Goal: Task Accomplishment & Management: Manage account settings

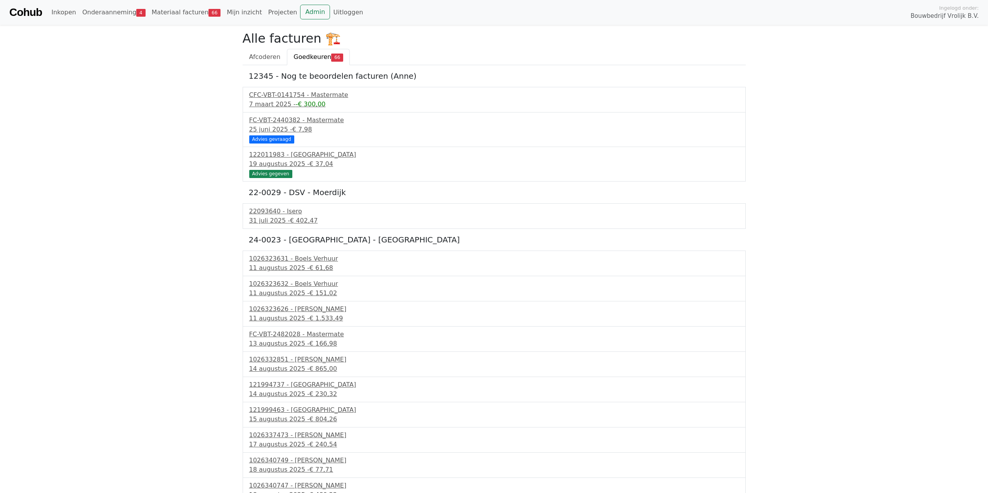
drag, startPoint x: 193, startPoint y: 279, endPoint x: 157, endPoint y: 162, distance: 122.1
click at [301, 17] on link "Admin" at bounding box center [315, 12] width 30 height 15
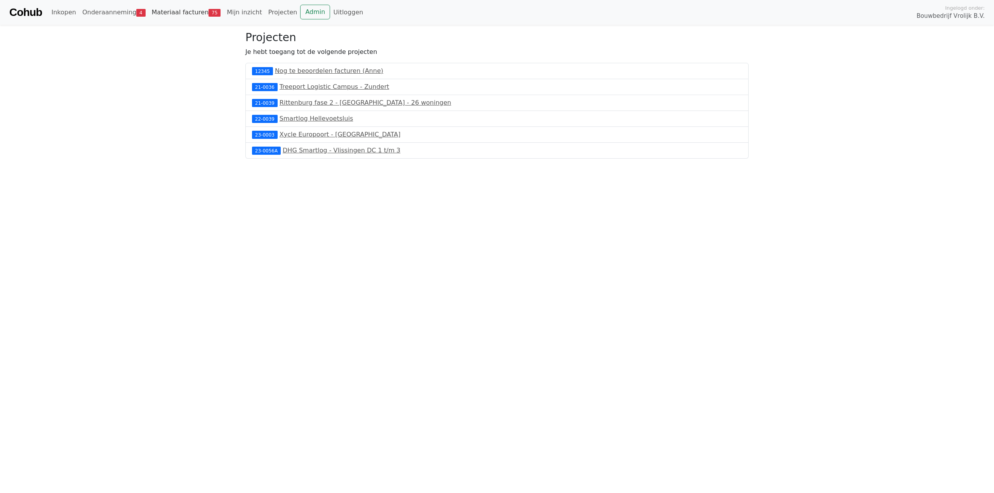
click at [185, 9] on link "Materiaal facturen 75" at bounding box center [186, 13] width 75 height 16
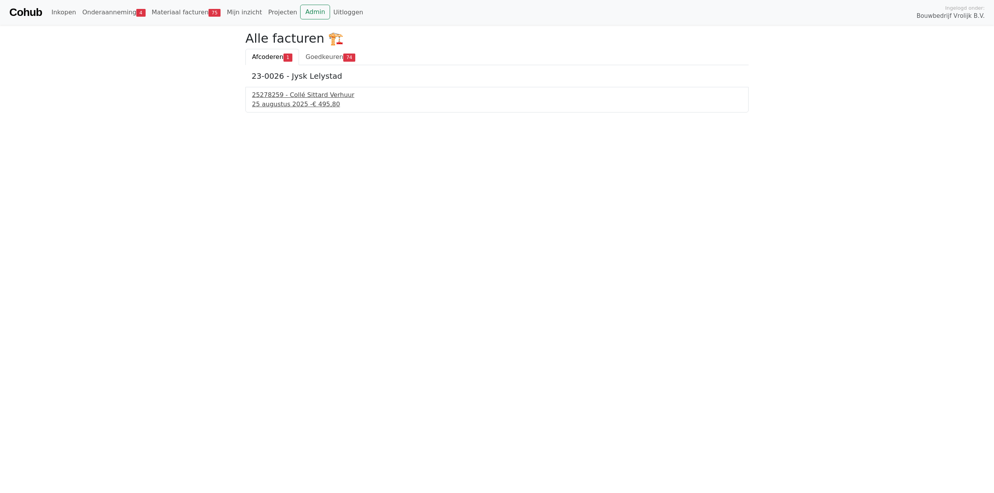
click at [279, 102] on div "25 augustus 2025 - € 495,80" at bounding box center [497, 104] width 490 height 9
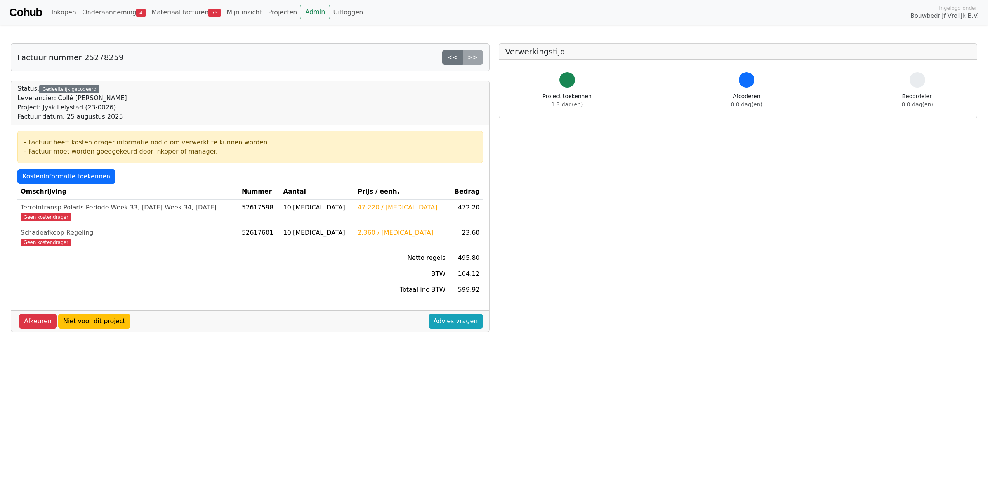
click at [76, 214] on div "Geen kostendrager" at bounding box center [128, 216] width 215 height 9
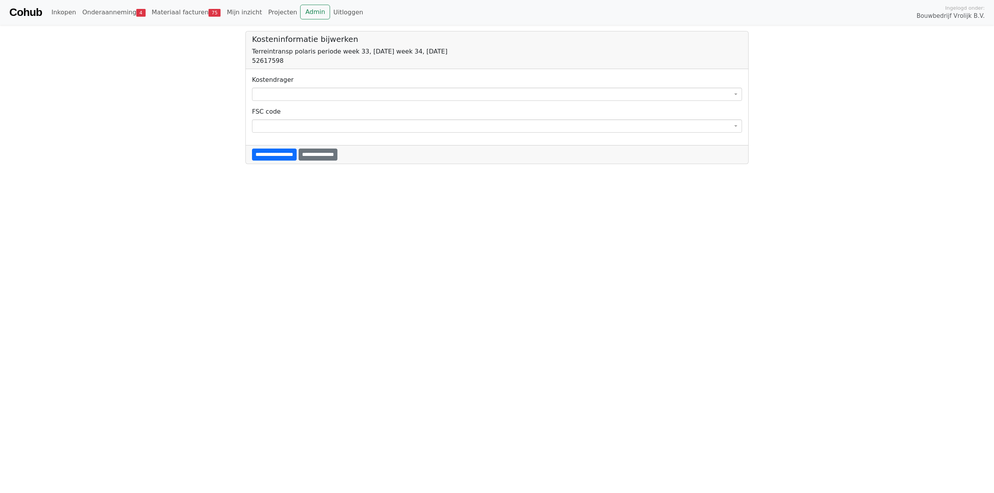
click at [283, 99] on span at bounding box center [497, 94] width 490 height 13
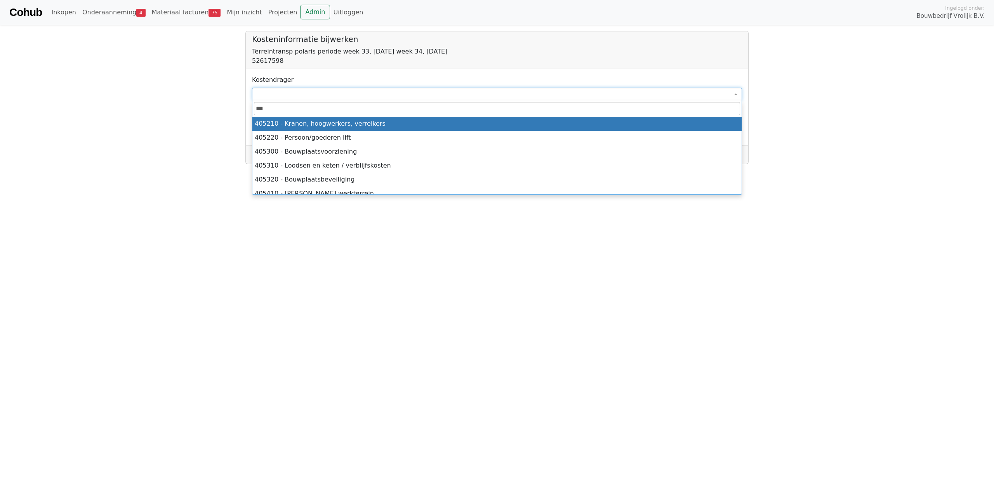
type input "****"
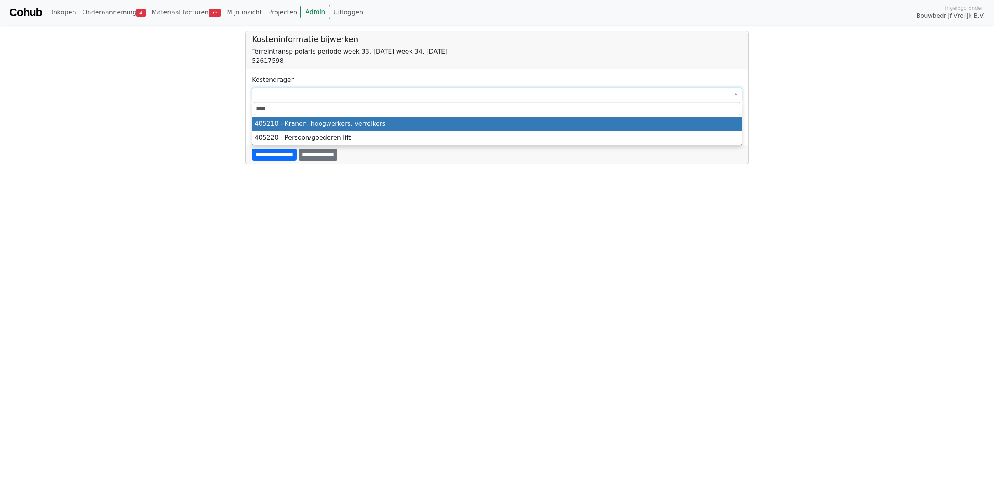
select select "****"
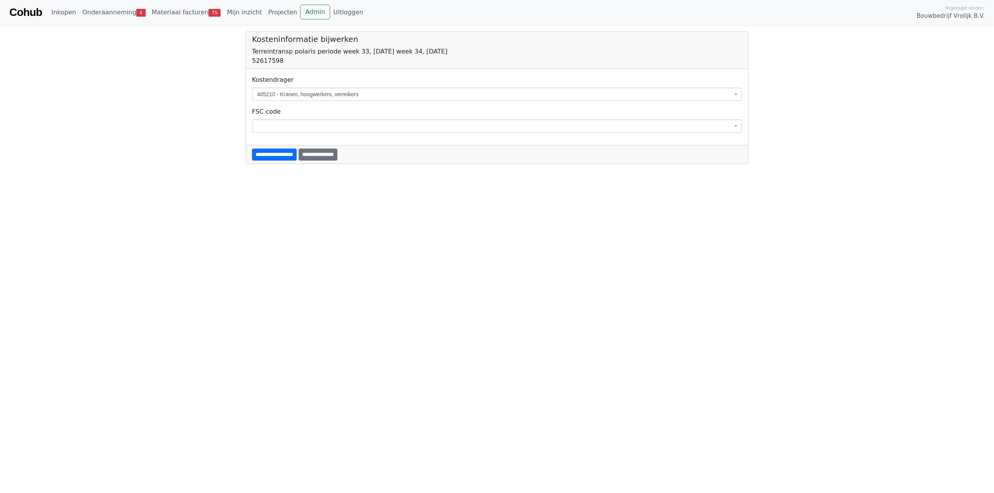
click at [252, 149] on input "**********" at bounding box center [274, 155] width 45 height 12
click at [282, 96] on span at bounding box center [497, 94] width 490 height 13
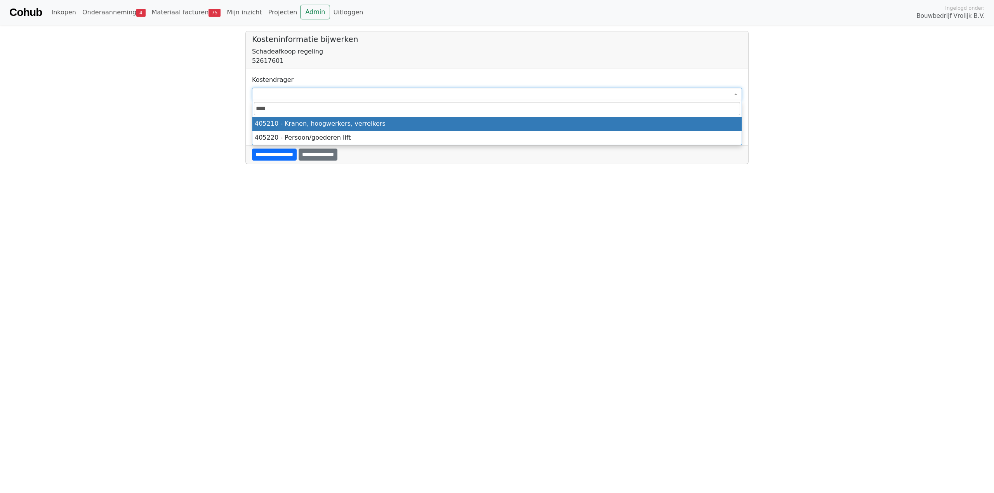
type input "*****"
select select "****"
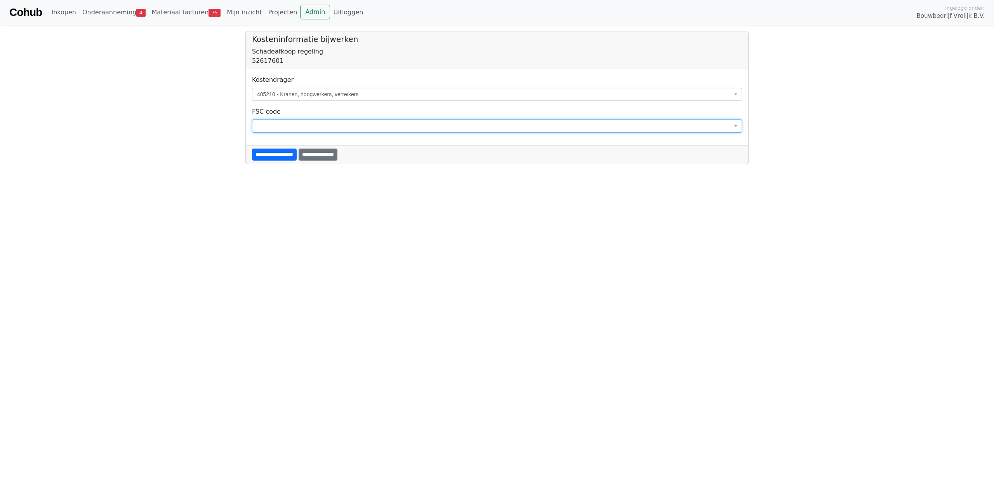
click at [252, 149] on input "**********" at bounding box center [274, 155] width 45 height 12
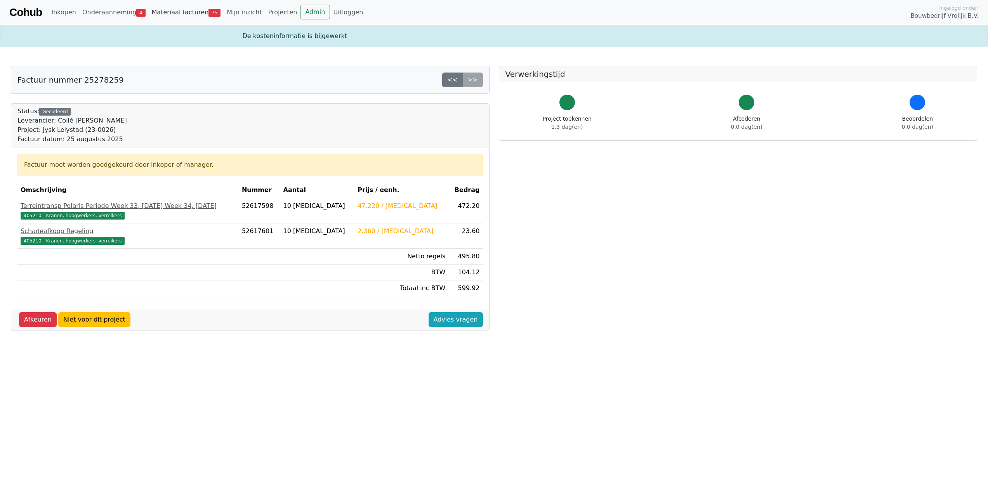
click at [195, 15] on link "Materiaal facturen 75" at bounding box center [186, 13] width 75 height 16
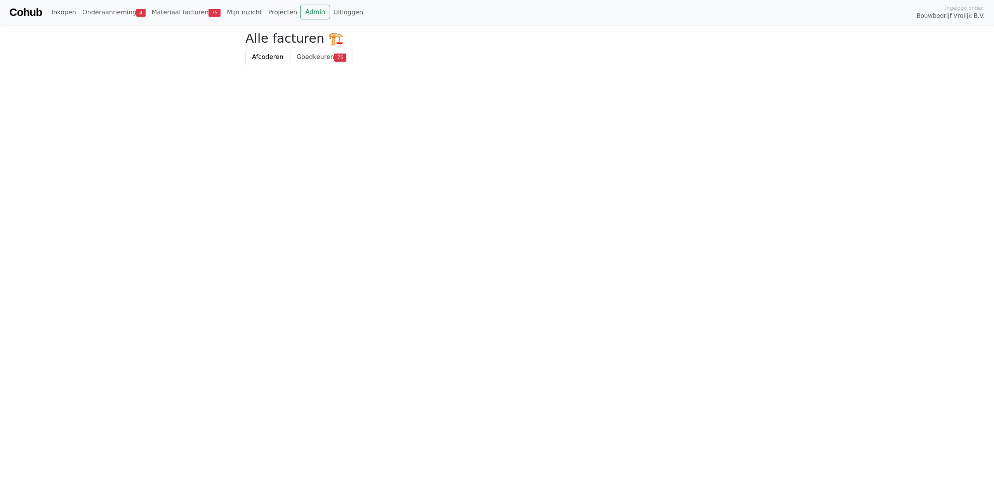
click at [328, 63] on link "Goedkeuren 75" at bounding box center [321, 57] width 63 height 16
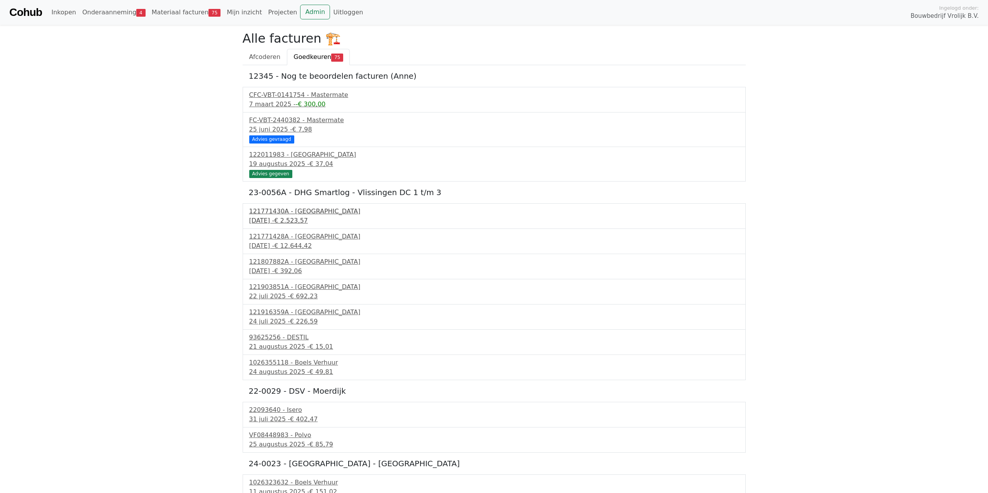
click at [322, 211] on div "121771430A - PontMeyer" at bounding box center [494, 211] width 490 height 9
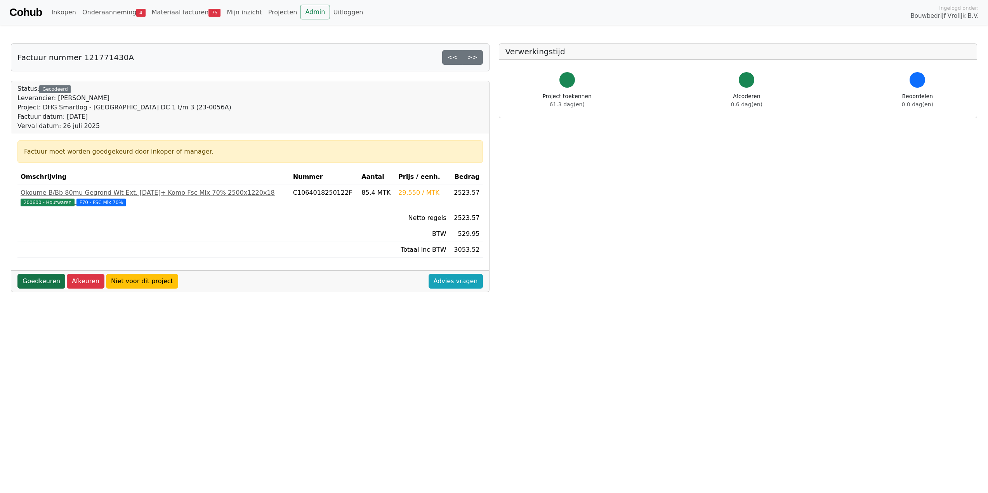
click at [41, 280] on link "Goedkeuren" at bounding box center [41, 281] width 48 height 15
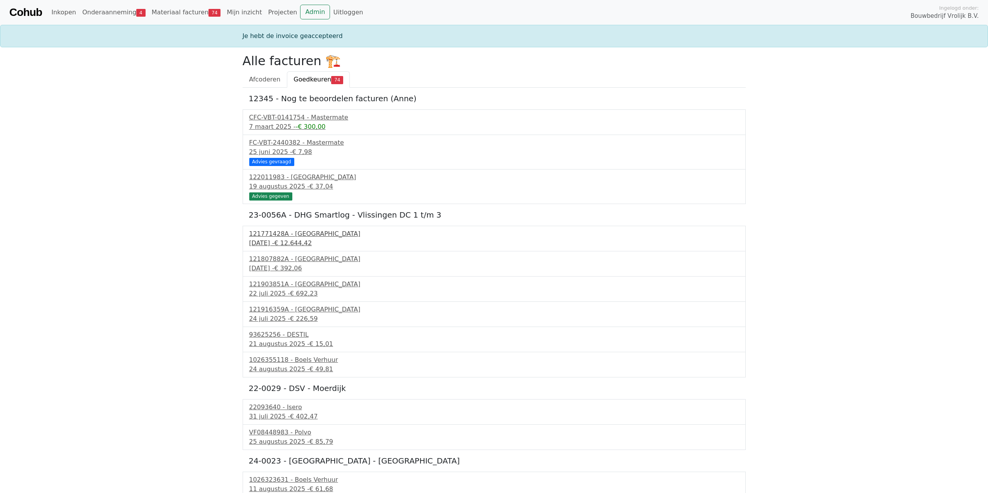
click at [278, 231] on div "121771428A - PontMeyer" at bounding box center [494, 233] width 490 height 9
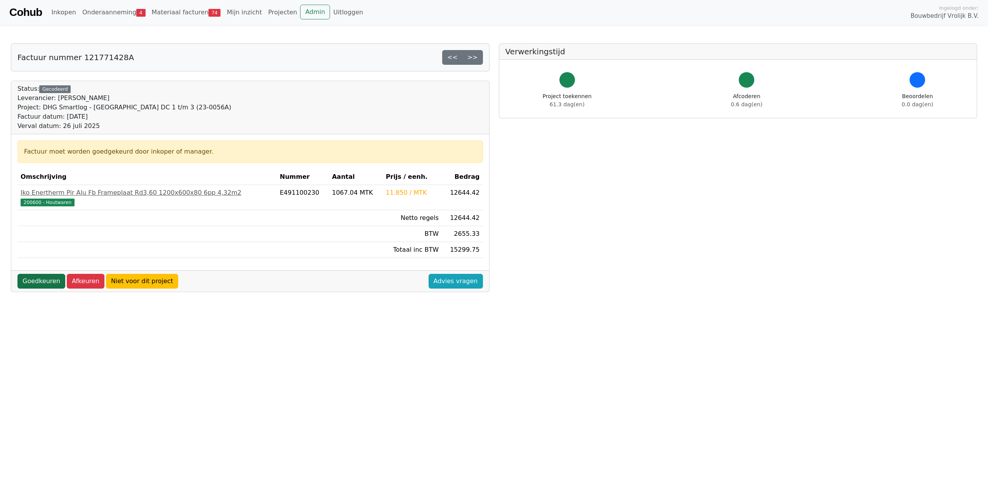
click at [27, 280] on link "Goedkeuren" at bounding box center [41, 281] width 48 height 15
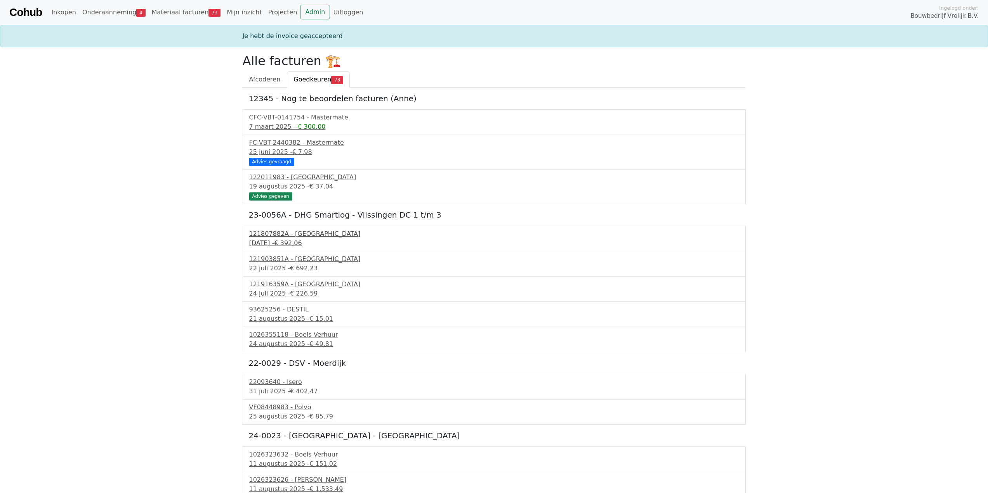
click at [306, 241] on div "3 juli 2025 - € 392,06" at bounding box center [494, 243] width 490 height 9
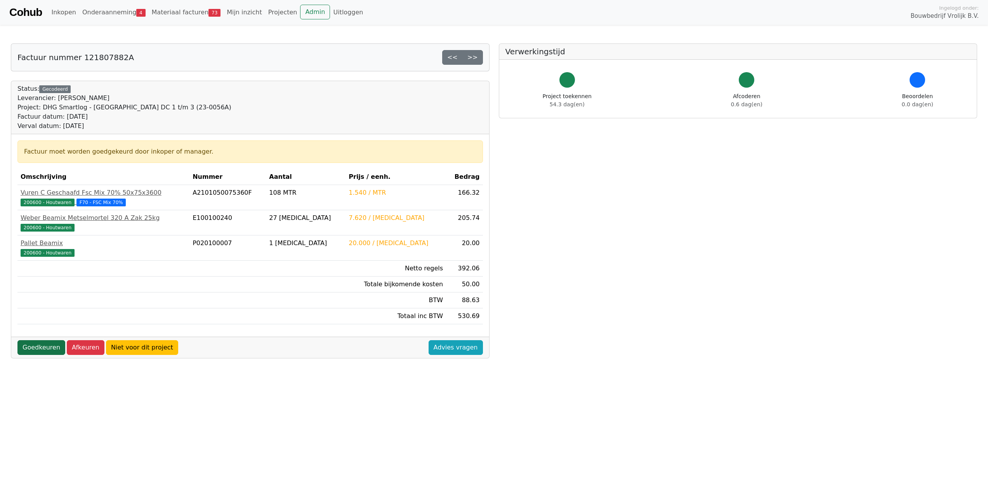
click at [36, 345] on link "Goedkeuren" at bounding box center [41, 348] width 48 height 15
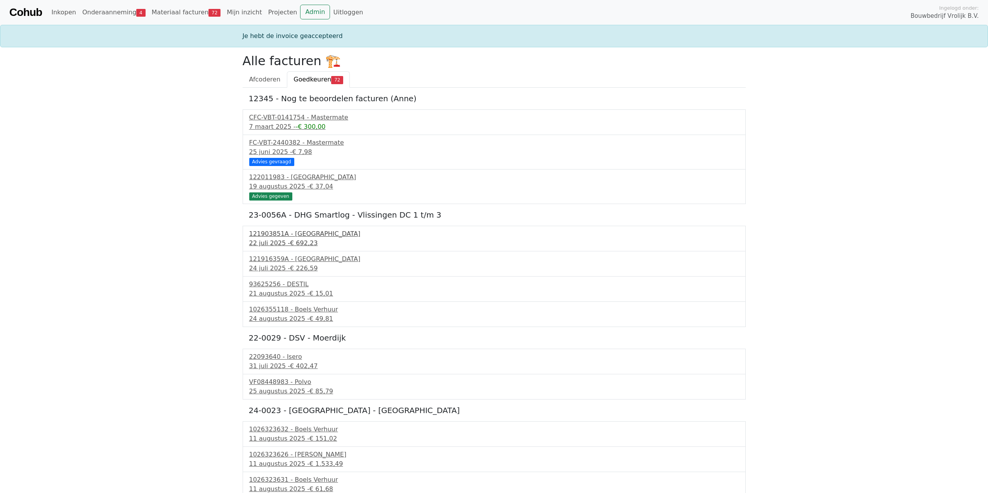
click at [286, 240] on div "[DATE] - € 692,23" at bounding box center [494, 243] width 490 height 9
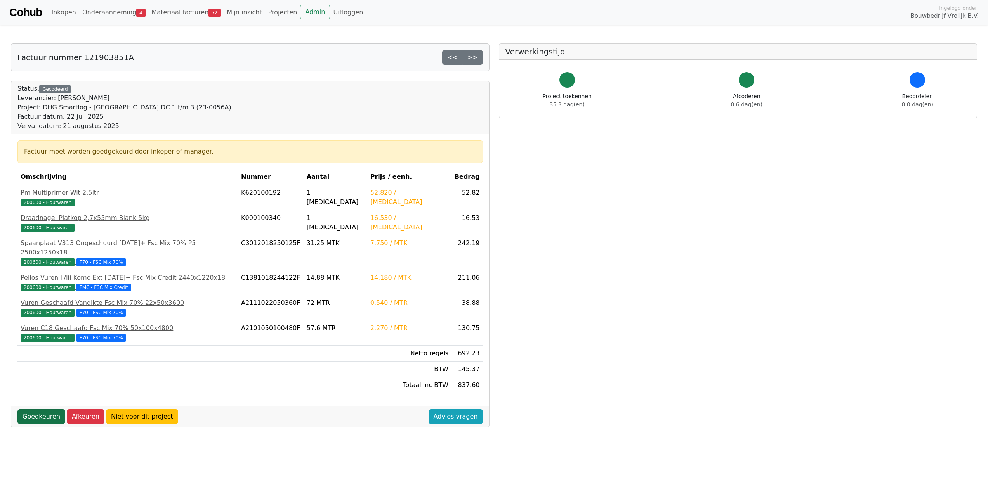
click at [42, 410] on link "Goedkeuren" at bounding box center [41, 417] width 48 height 15
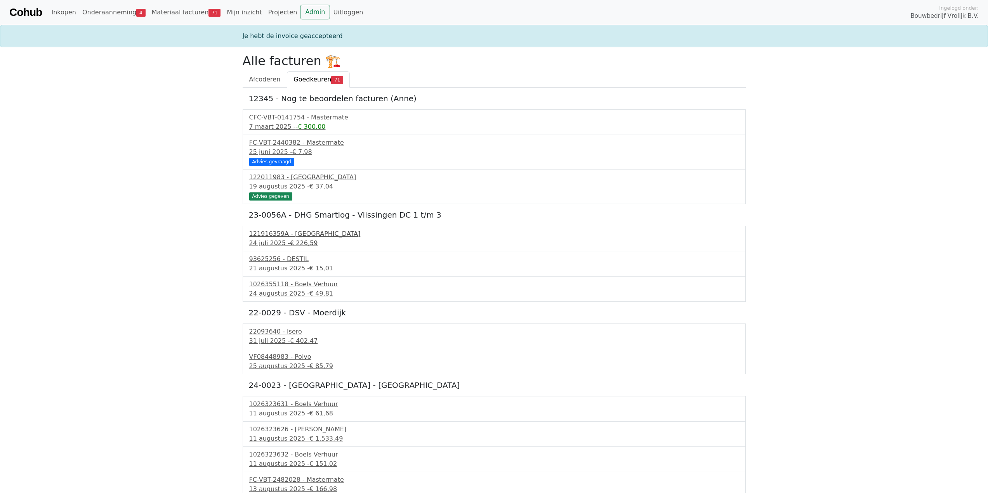
click at [286, 236] on div "121916359A - PontMeyer" at bounding box center [494, 233] width 490 height 9
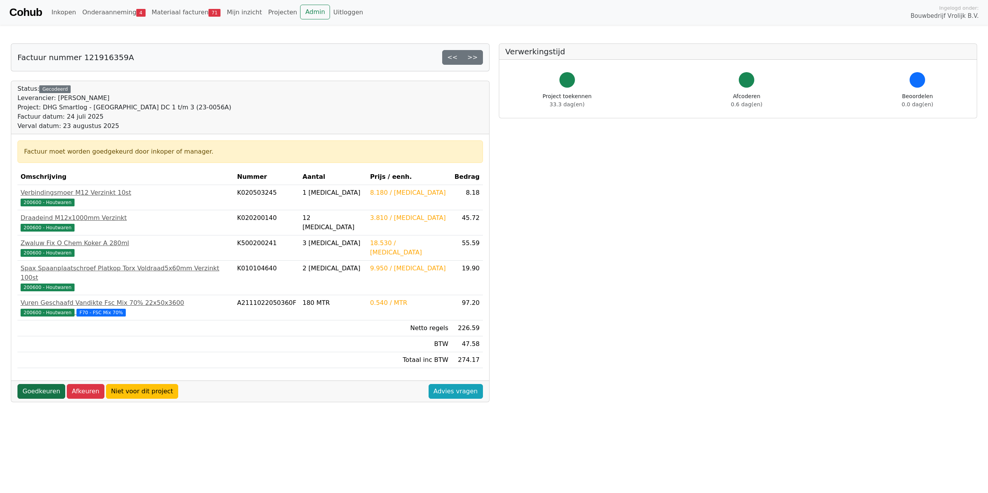
click at [36, 386] on link "Goedkeuren" at bounding box center [41, 391] width 48 height 15
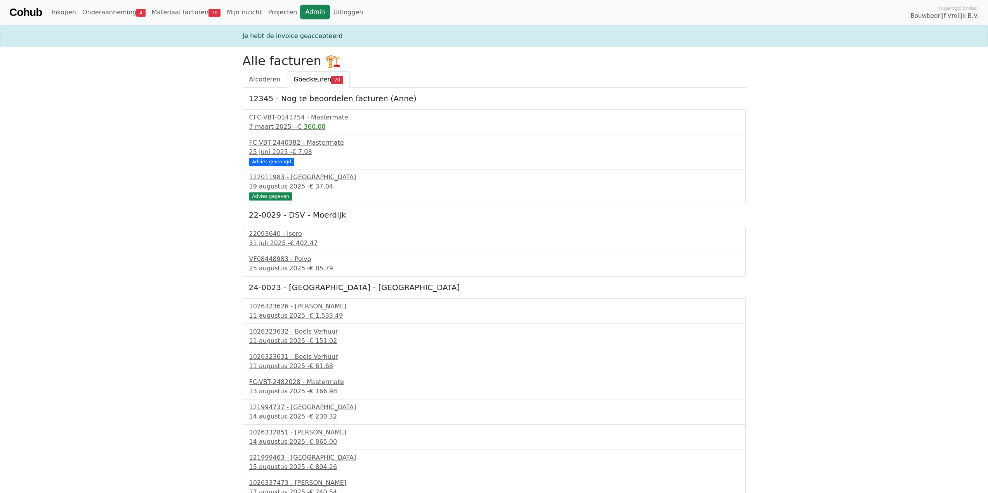
click at [300, 12] on link "Admin" at bounding box center [315, 12] width 30 height 15
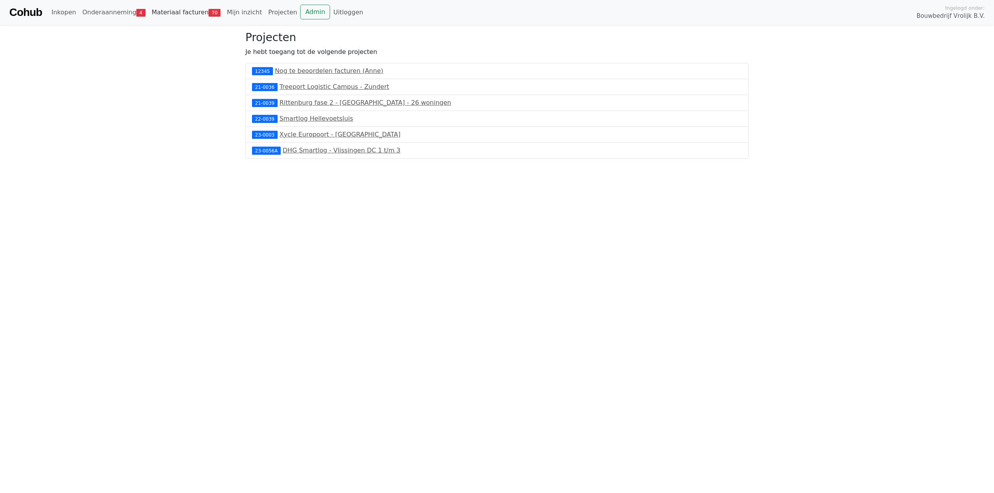
click at [188, 7] on link "Materiaal facturen 70" at bounding box center [186, 13] width 75 height 16
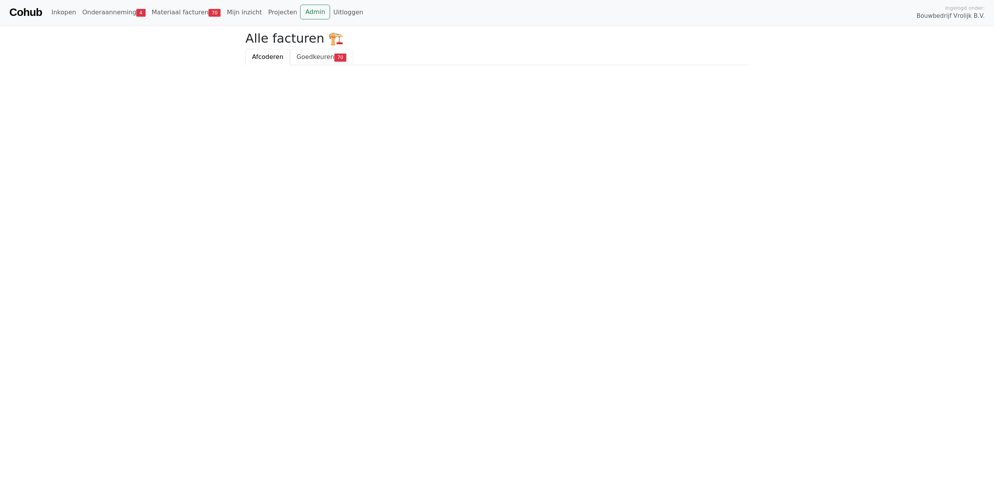
click at [342, 60] on link "Goedkeuren 70" at bounding box center [321, 57] width 63 height 16
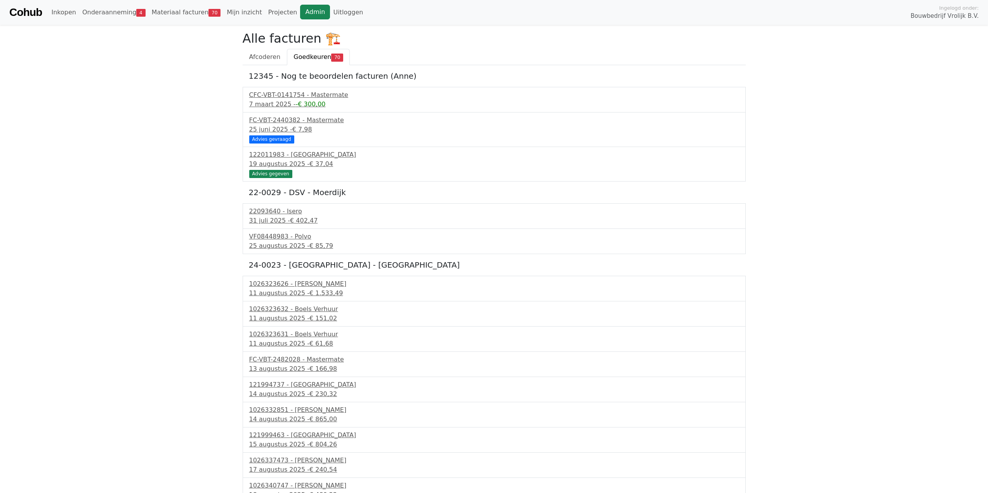
click at [300, 13] on link "Admin" at bounding box center [315, 12] width 30 height 15
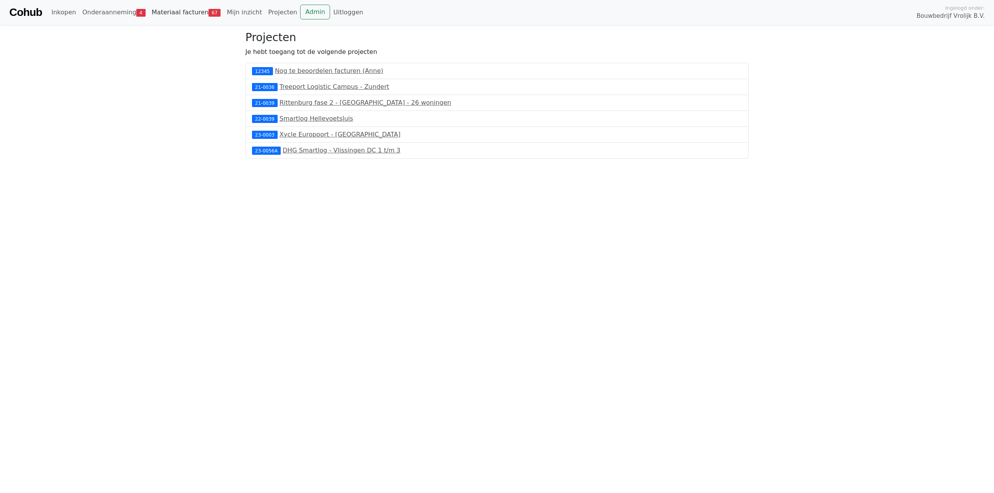
click at [193, 10] on link "Materiaal facturen 67" at bounding box center [186, 13] width 75 height 16
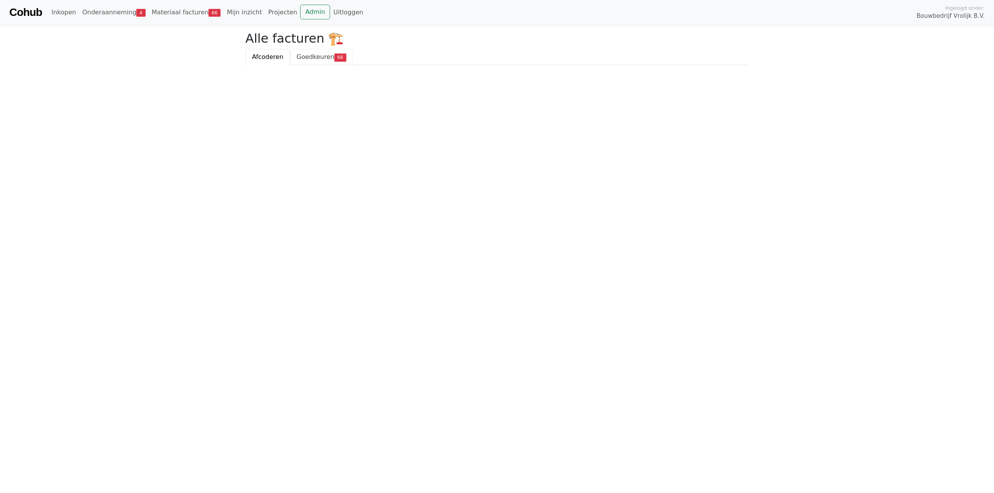
click at [344, 64] on link "Goedkeuren 66" at bounding box center [321, 57] width 63 height 16
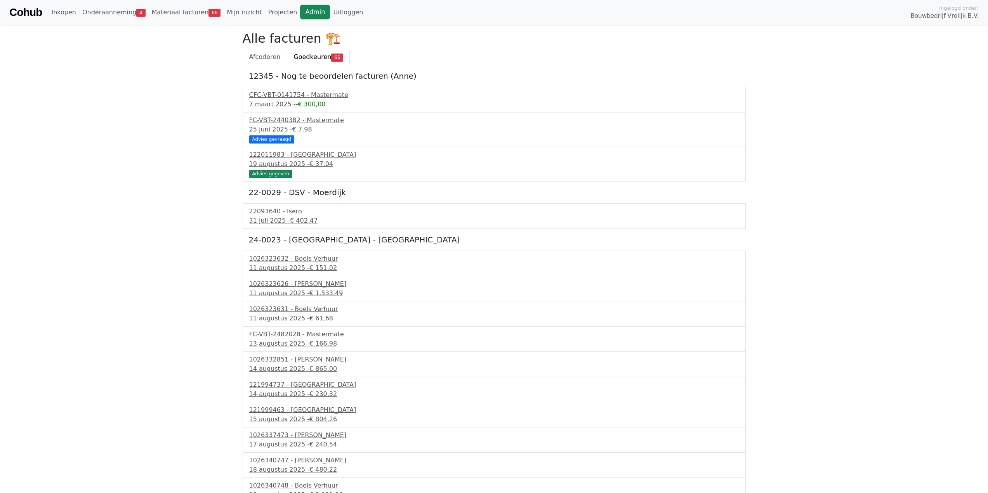
click at [300, 13] on link "Admin" at bounding box center [315, 12] width 30 height 15
